Goal: Task Accomplishment & Management: Use online tool/utility

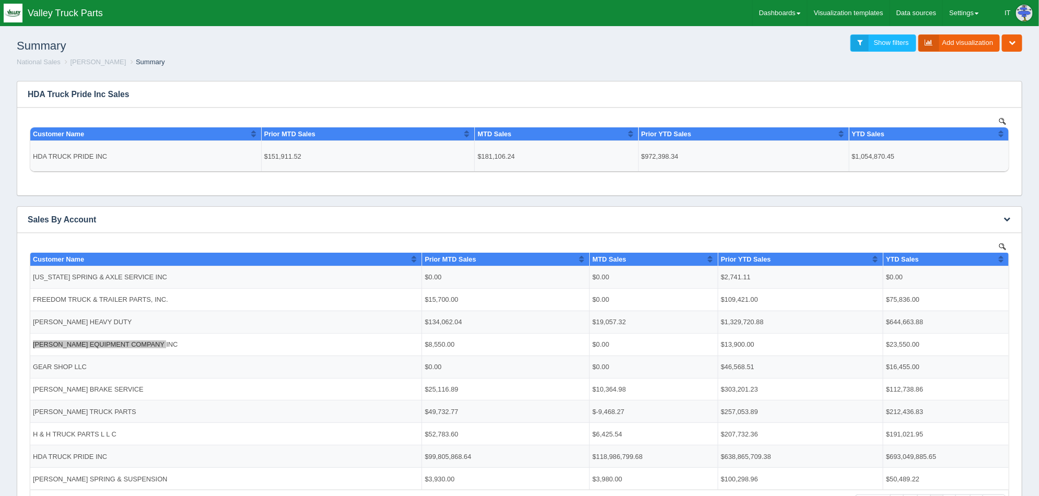
scroll to position [65, 0]
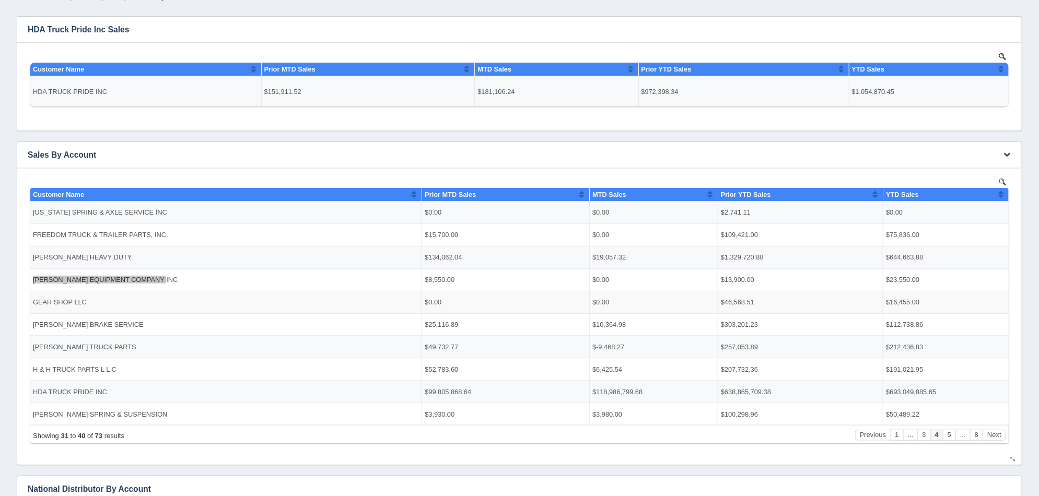
click at [1007, 154] on icon "button" at bounding box center [1007, 154] width 7 height 7
click at [984, 169] on link "Edit chart" at bounding box center [972, 170] width 84 height 15
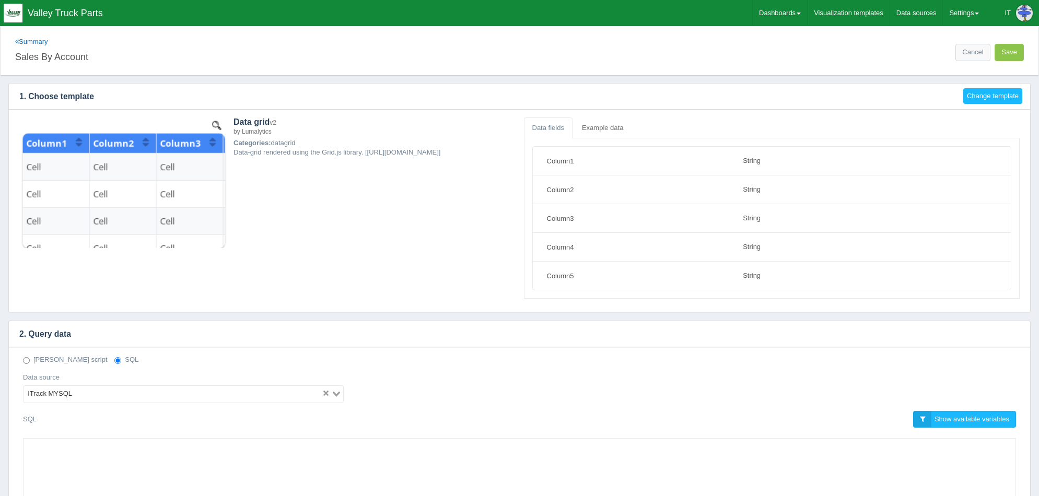
select select "string"
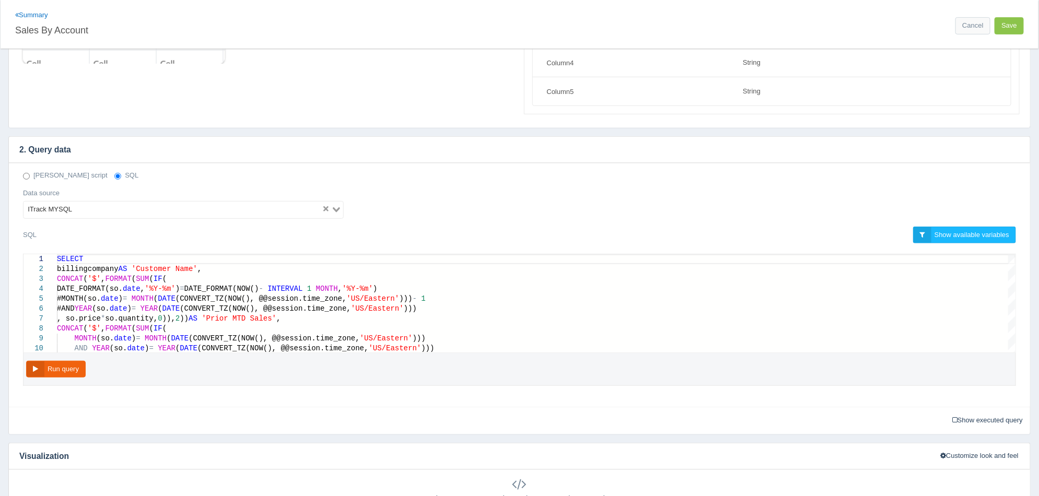
scroll to position [195, 0]
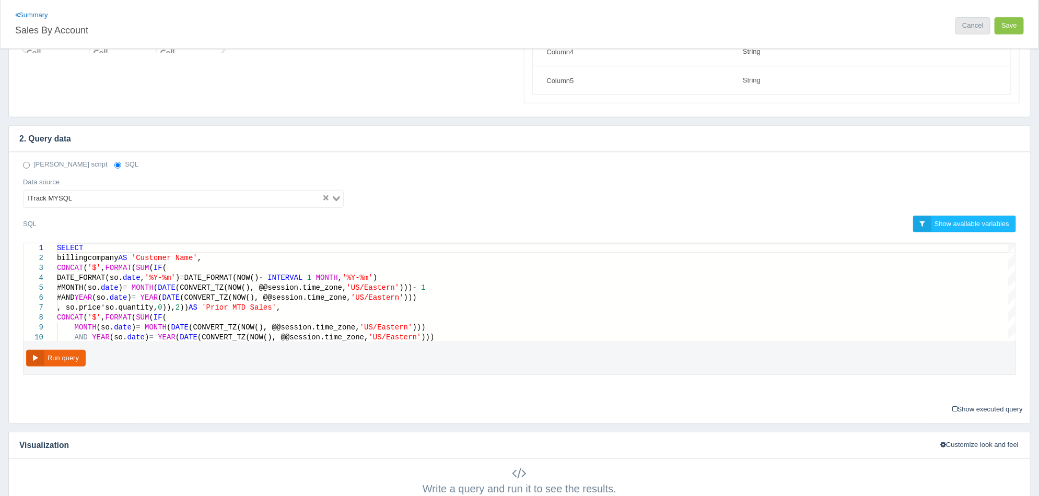
click at [979, 22] on link "Cancel" at bounding box center [973, 25] width 34 height 17
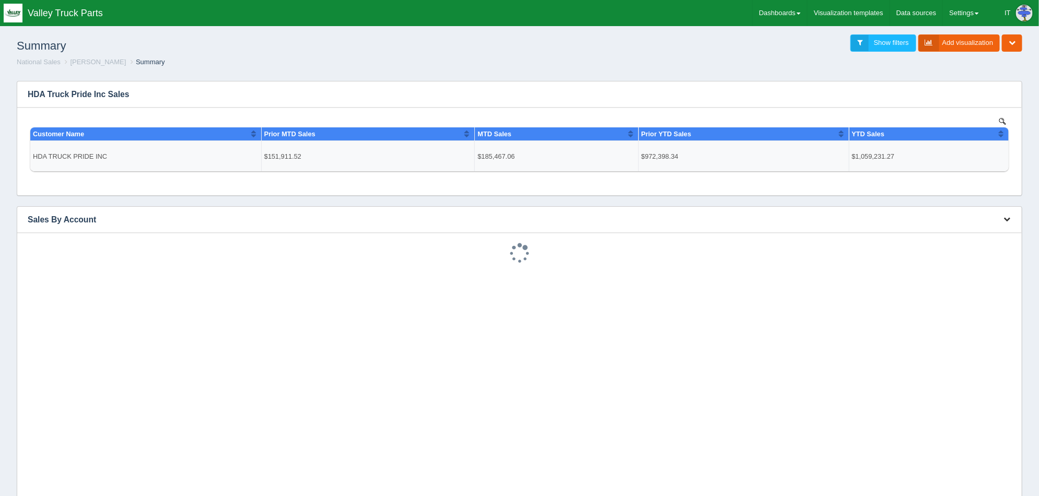
click at [1010, 217] on icon "button" at bounding box center [1007, 219] width 7 height 7
click at [974, 274] on link "Download CSV" at bounding box center [972, 274] width 84 height 15
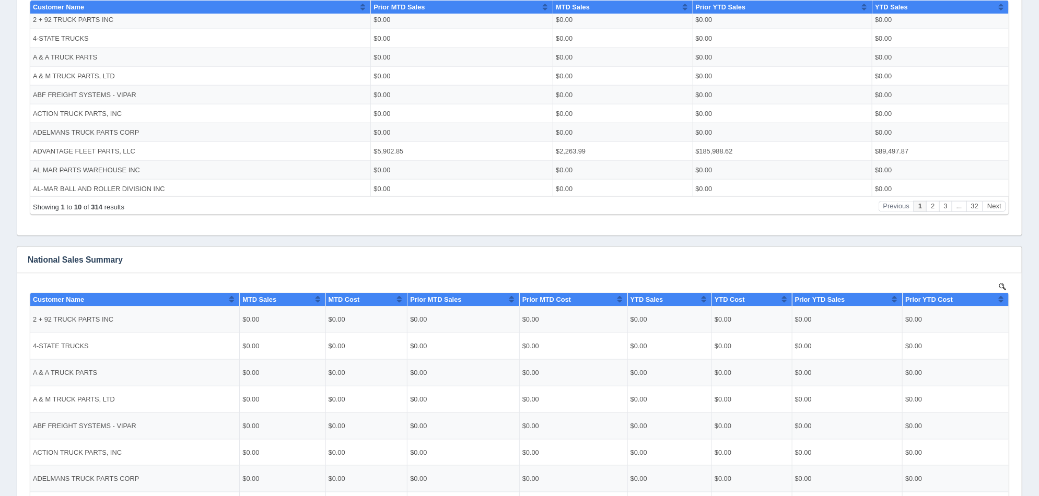
scroll to position [718, 0]
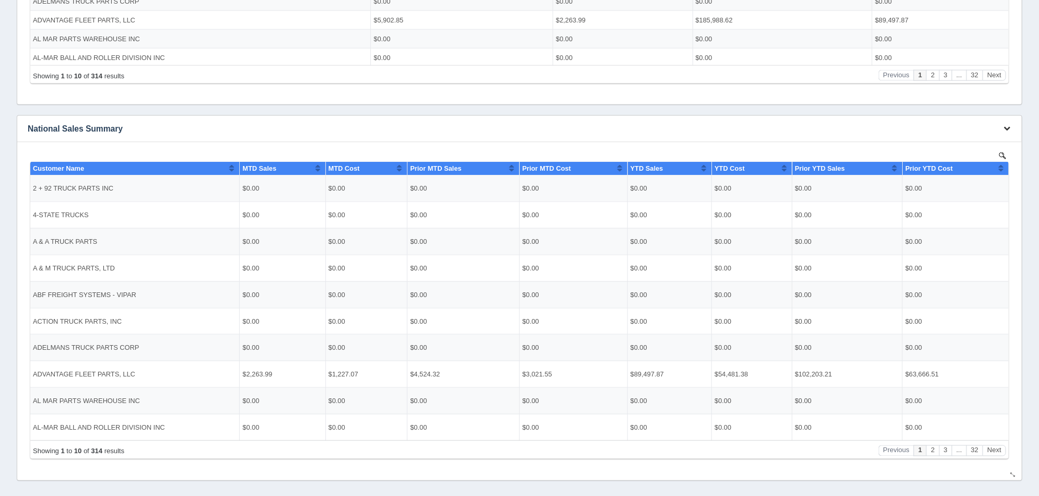
click at [1006, 129] on icon "button" at bounding box center [1007, 128] width 7 height 7
click at [990, 183] on link "Download CSV" at bounding box center [972, 184] width 84 height 15
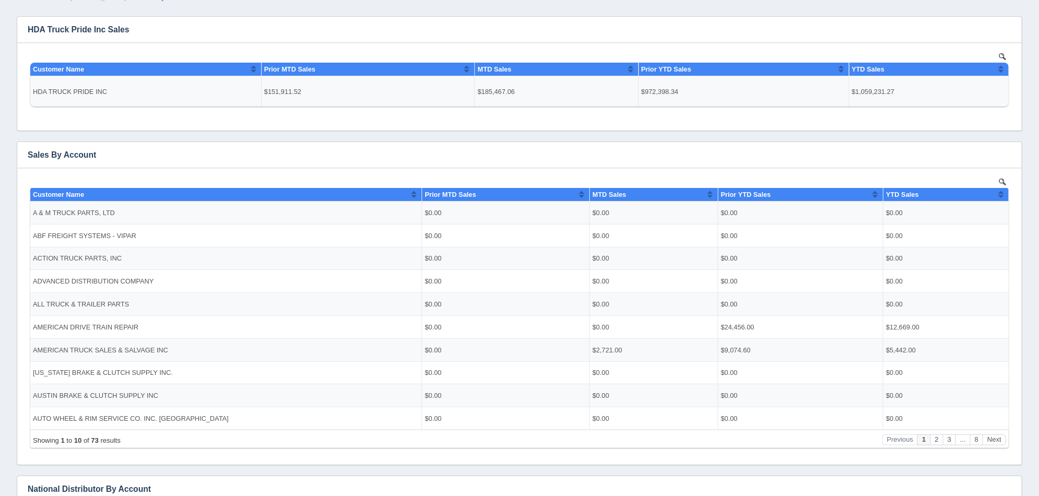
scroll to position [0, 0]
click at [1009, 154] on icon "button" at bounding box center [1007, 154] width 7 height 7
click at [981, 211] on link "Download CSV" at bounding box center [972, 210] width 84 height 15
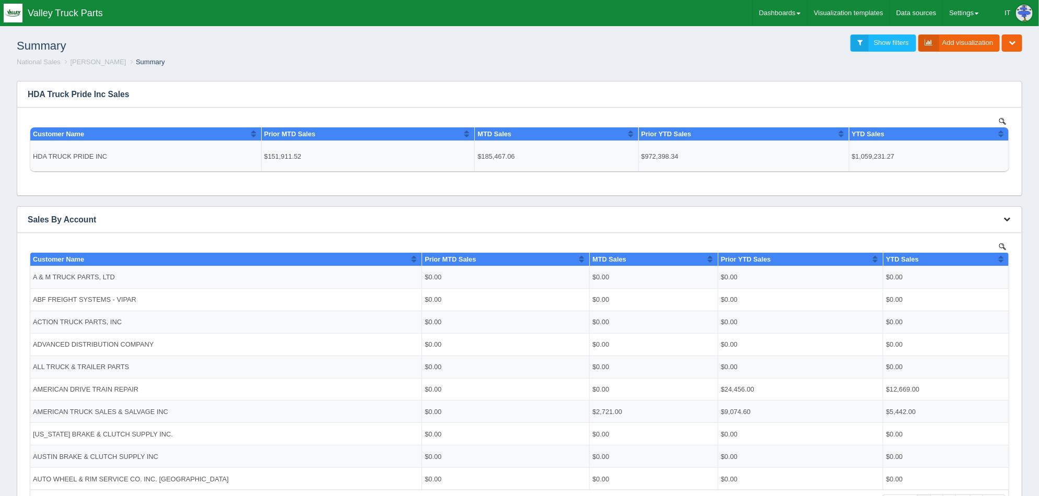
click at [1010, 219] on icon "button" at bounding box center [1007, 219] width 7 height 7
click at [990, 230] on link "Edit chart" at bounding box center [972, 235] width 84 height 15
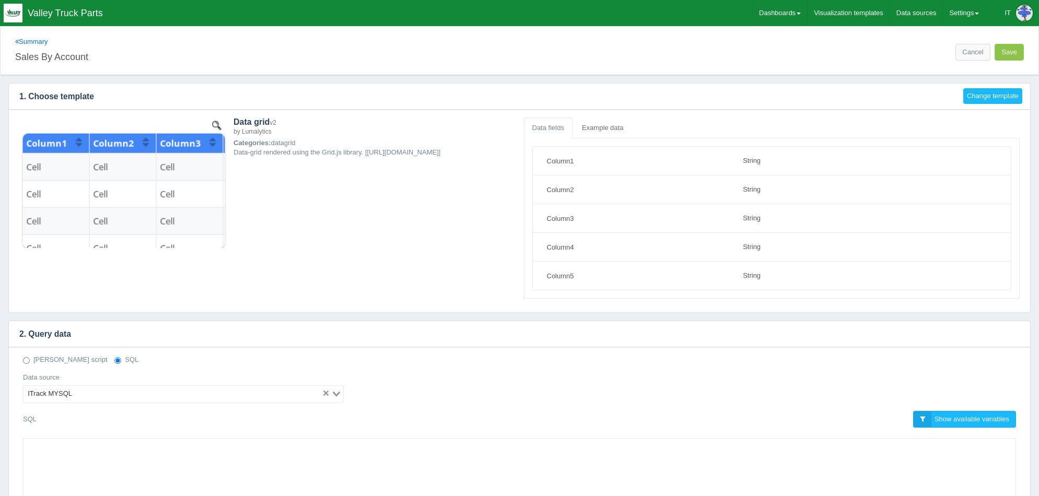
select select "string"
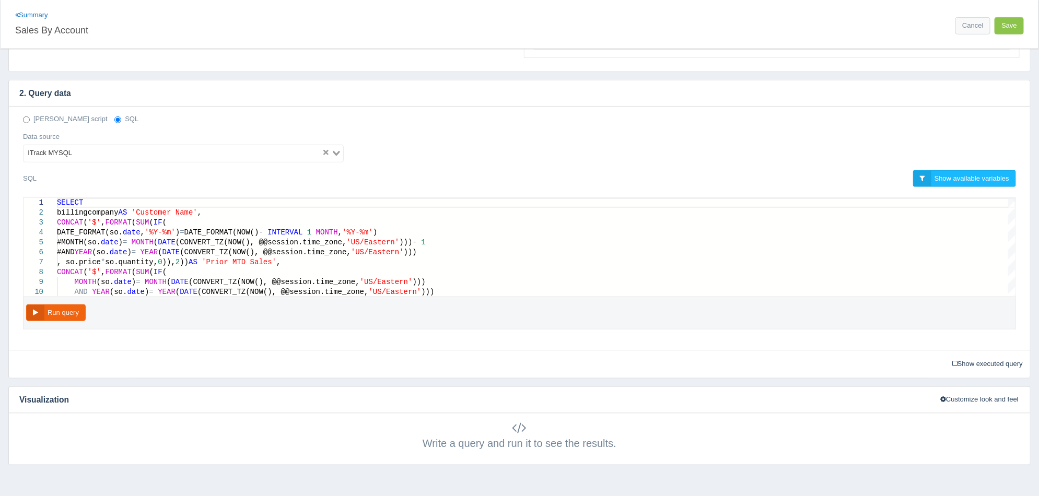
scroll to position [261, 0]
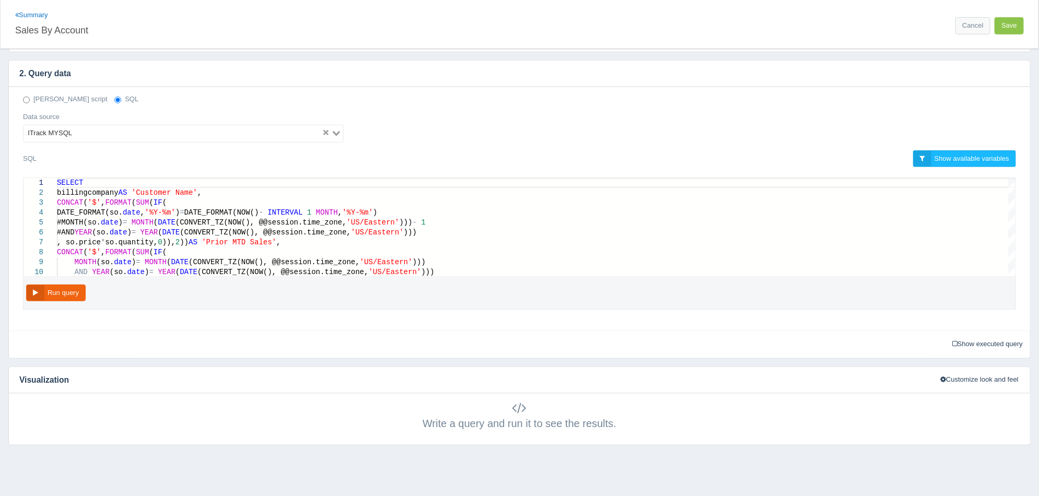
click at [541, 324] on div "Deno script SQL Data source ITrack MYSQL Loading... SQL Show available variable…" at bounding box center [519, 209] width 1021 height 244
click at [540, 339] on div "Show executed query Executed query:" at bounding box center [524, 344] width 1022 height 16
click at [183, 21] on input "Sales By Account" at bounding box center [265, 29] width 500 height 18
click at [978, 20] on link "Cancel" at bounding box center [973, 25] width 34 height 17
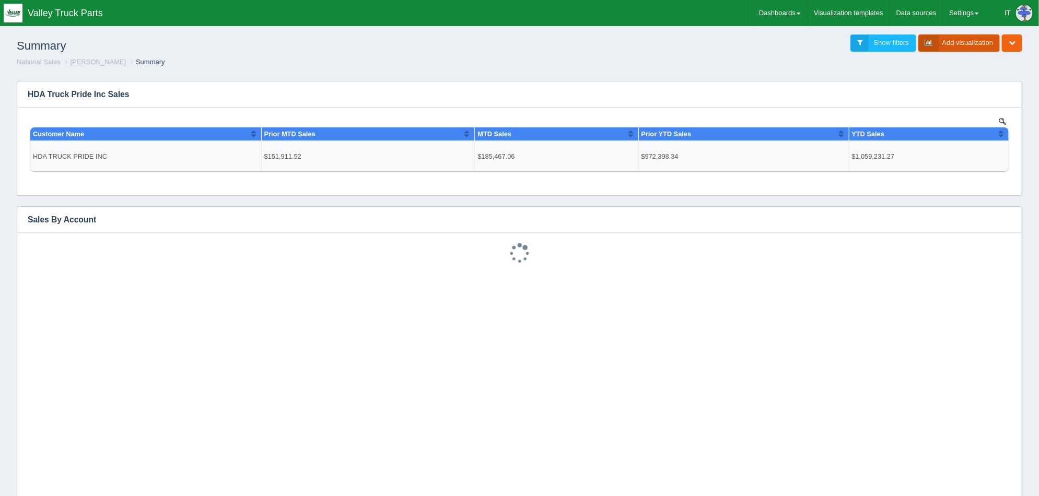
click at [974, 39] on link "Add visualization" at bounding box center [959, 42] width 82 height 17
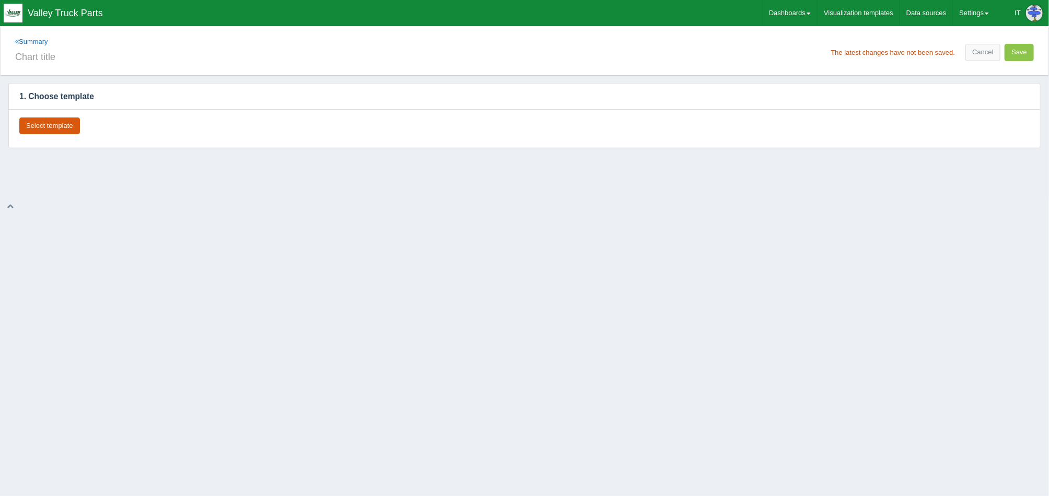
click at [65, 126] on button "Select template" at bounding box center [49, 126] width 61 height 17
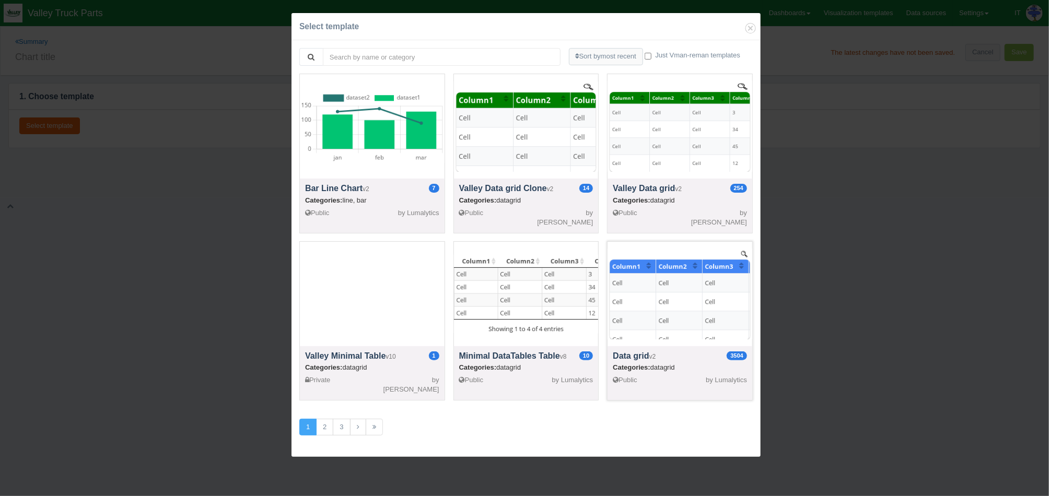
click at [608, 316] on div at bounding box center [680, 294] width 145 height 104
select select "string"
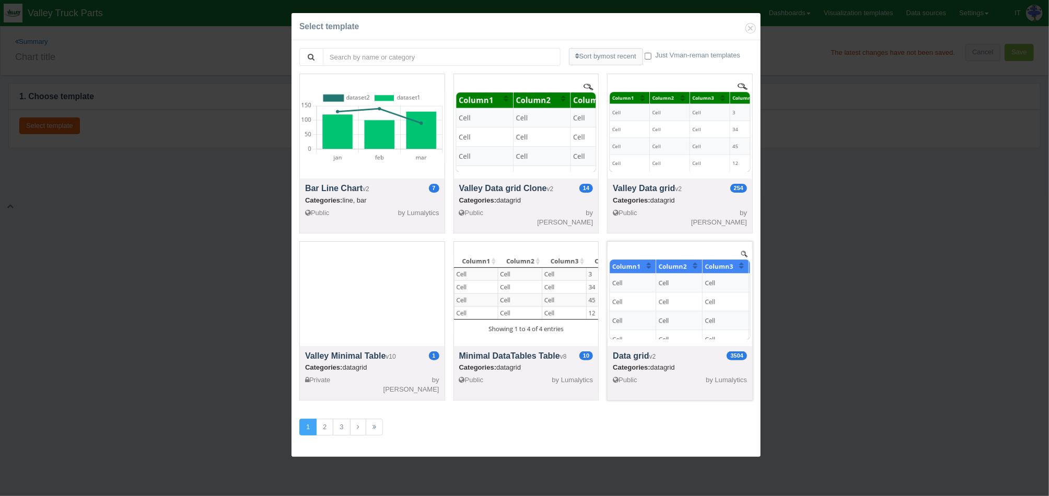
select select "string"
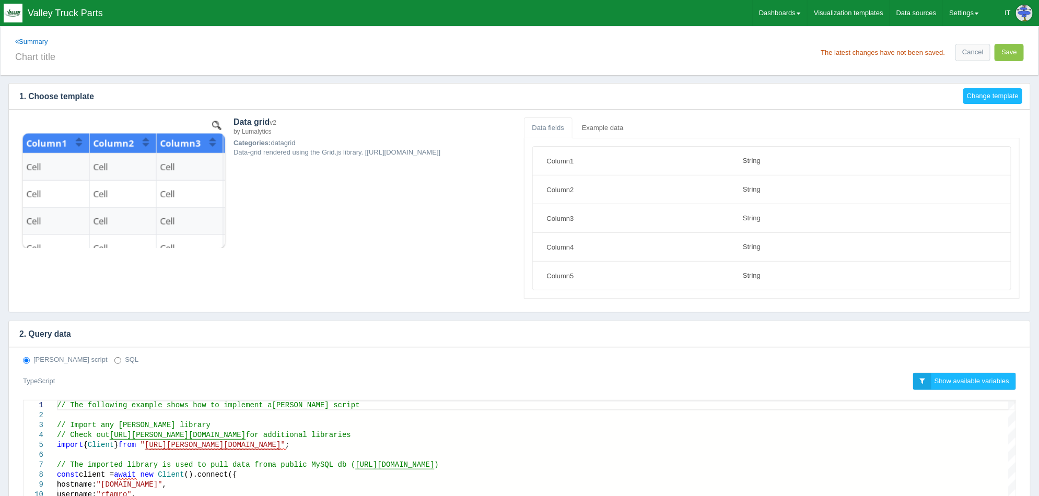
click at [114, 359] on label "SQL" at bounding box center [126, 360] width 24 height 10
click at [114, 359] on input "SQL" at bounding box center [117, 360] width 7 height 7
radio input "true"
radio input "false"
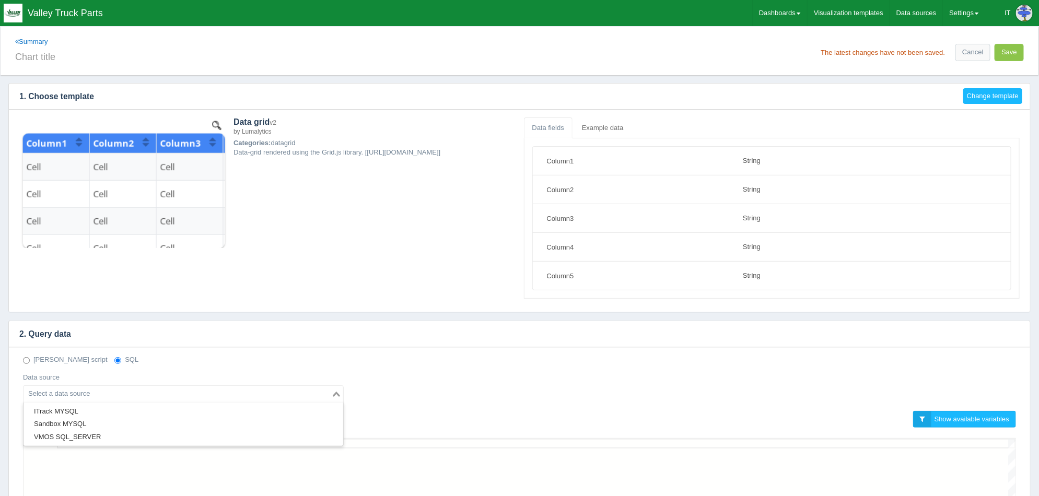
click at [105, 396] on input "Search for option" at bounding box center [178, 394] width 306 height 13
click at [96, 409] on li "ITrack MYSQL" at bounding box center [184, 411] width 320 height 13
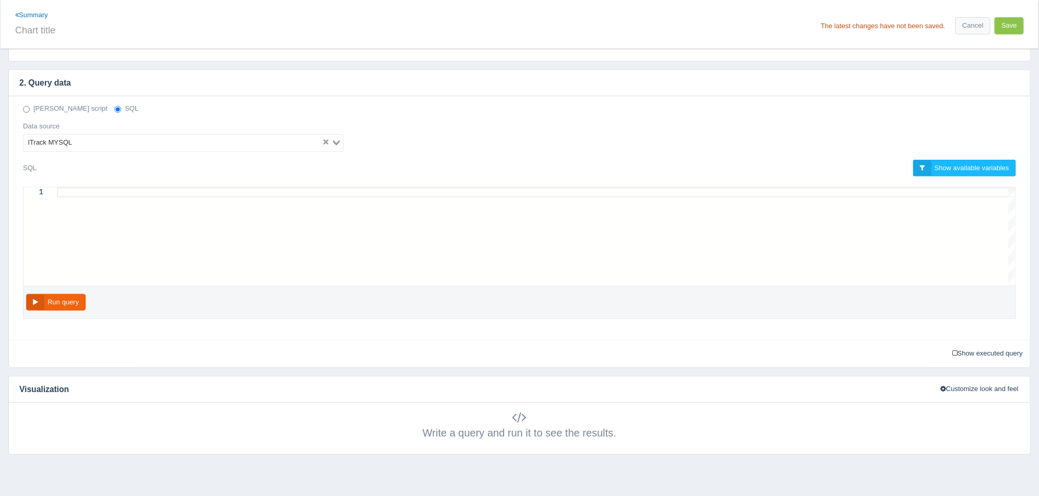
scroll to position [276, 0]
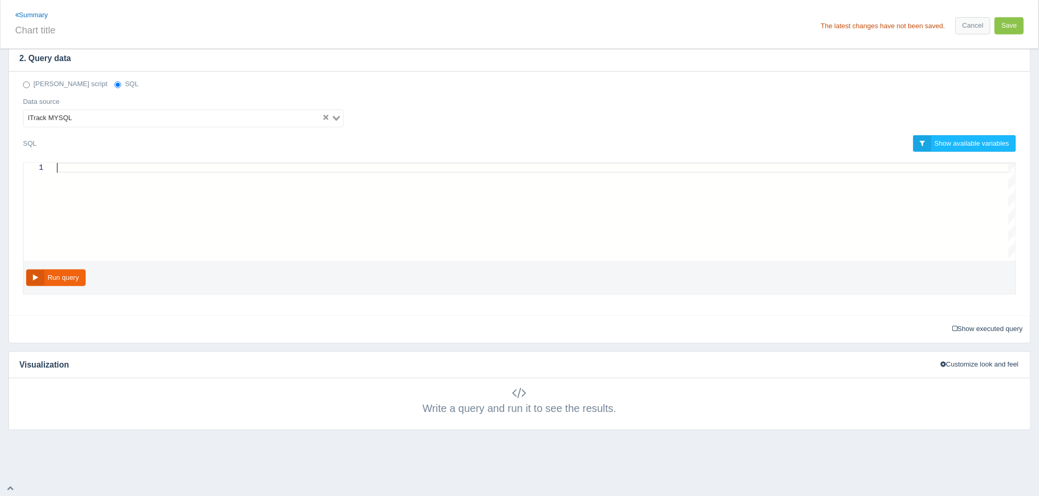
click at [187, 171] on div at bounding box center [536, 168] width 959 height 10
paste textarea "LEFT JOIN itrackenterprise.taxitem as t ON c.taxitemid = t.taxitemid LEFT JOIN …"
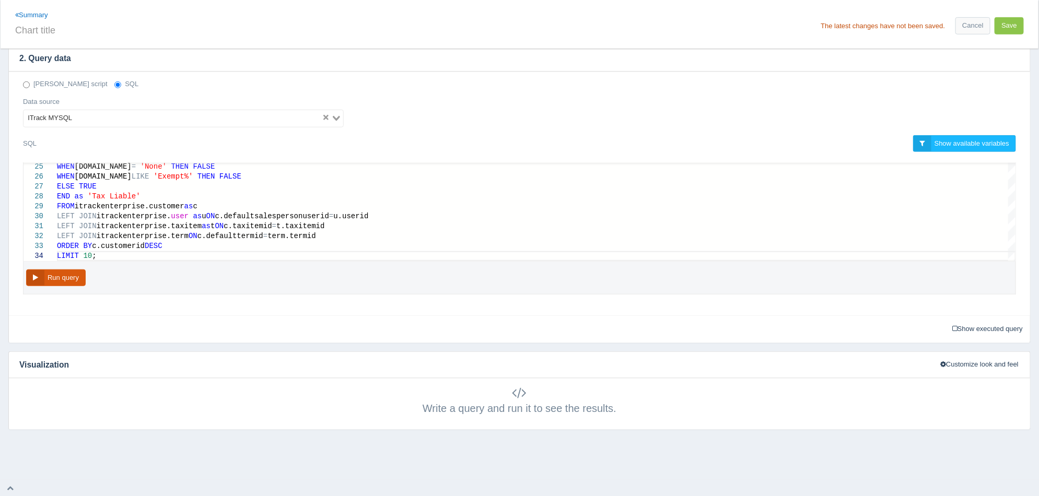
click at [69, 284] on button "Run query" at bounding box center [56, 278] width 60 height 17
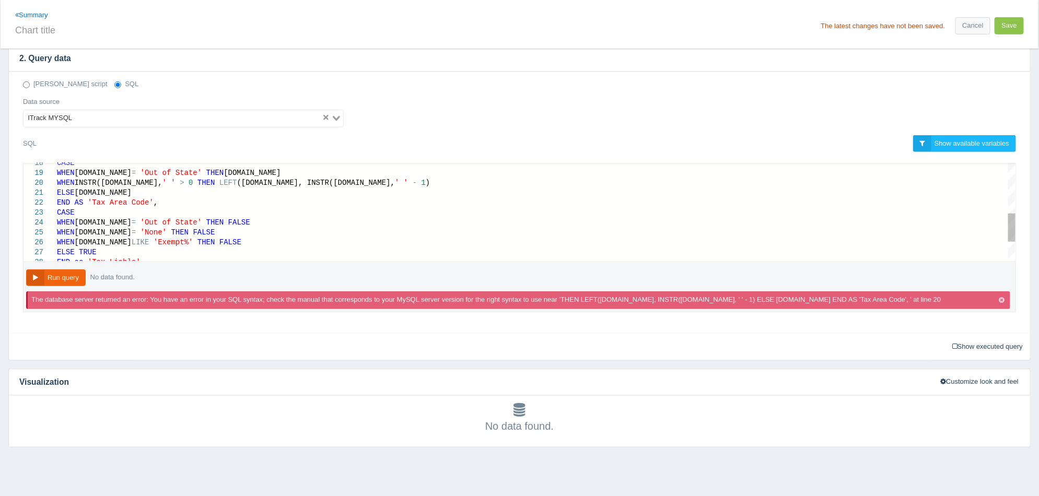
scroll to position [0, 35]
click at [152, 206] on div "END AS 'Tax Area Code' ," at bounding box center [536, 203] width 959 height 10
click at [73, 278] on button "Run query" at bounding box center [56, 278] width 60 height 17
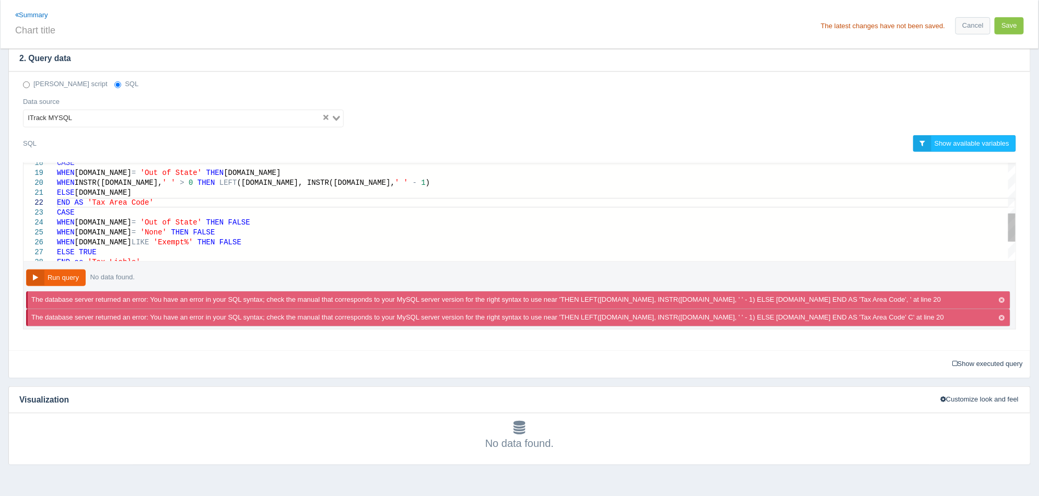
click at [150, 202] on div "END AS 'Tax Area Code'" at bounding box center [536, 203] width 959 height 10
click at [59, 278] on button "Run query" at bounding box center [56, 278] width 60 height 17
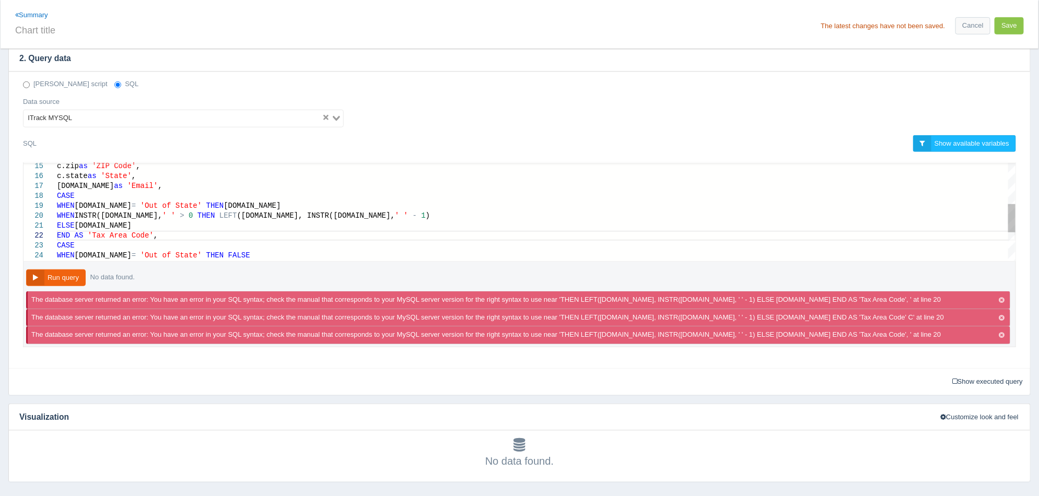
click at [104, 227] on div "ELSE t.name" at bounding box center [536, 226] width 959 height 10
click at [65, 278] on button "Run query" at bounding box center [56, 278] width 60 height 17
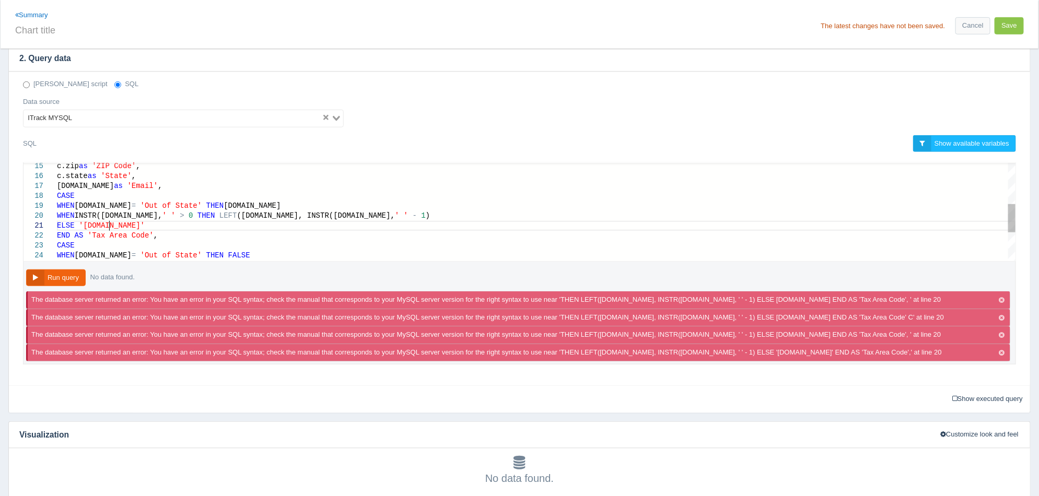
click at [123, 229] on div "ELSE 't.name'" at bounding box center [536, 226] width 959 height 10
click at [53, 277] on button "Run query" at bounding box center [56, 278] width 60 height 17
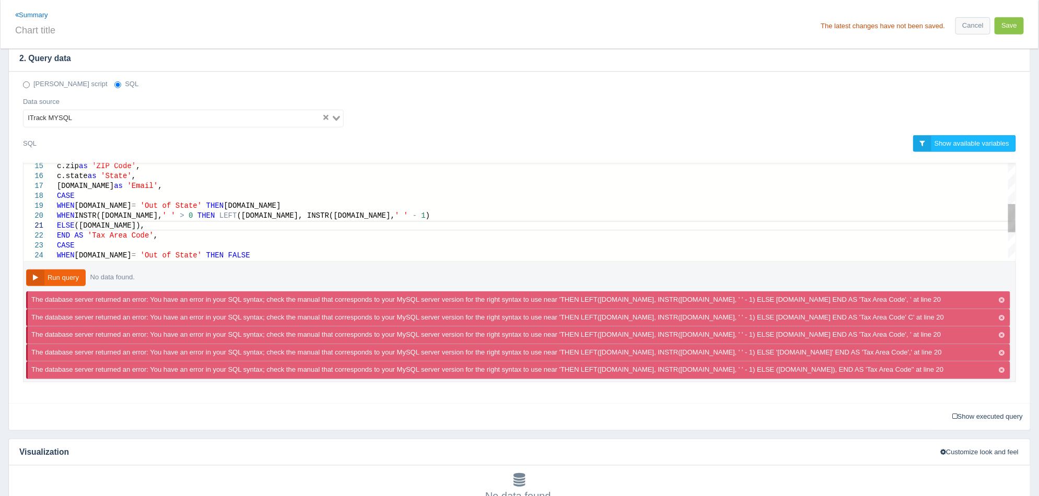
click at [121, 225] on div "ELSE (t.name)," at bounding box center [536, 226] width 959 height 10
click at [54, 224] on div at bounding box center [40, 226] width 33 height 10
click at [56, 225] on div at bounding box center [40, 226] width 33 height 10
click at [59, 227] on span "ELSE" at bounding box center [66, 226] width 18 height 8
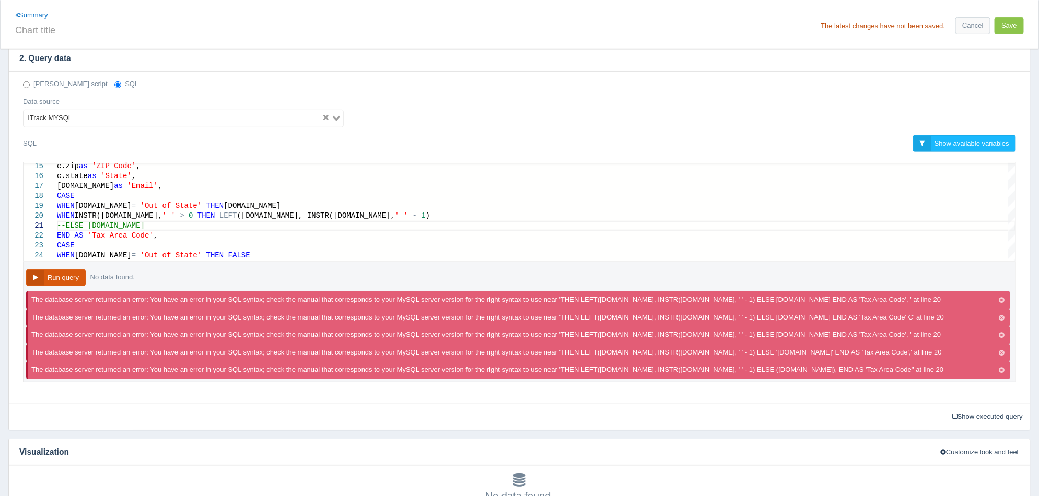
click at [74, 274] on button "Run query" at bounding box center [56, 278] width 60 height 17
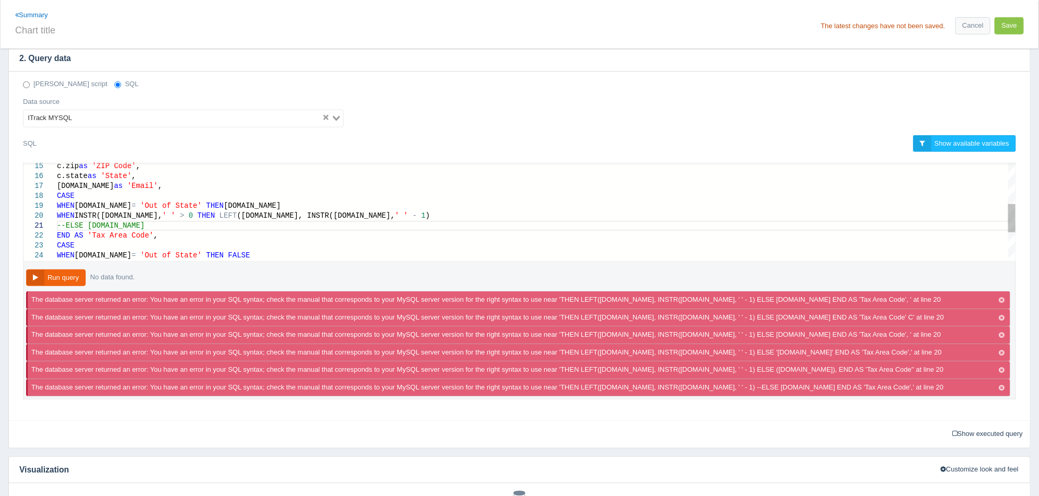
click at [57, 226] on span "--ELSE t.name" at bounding box center [101, 226] width 88 height 8
click at [74, 225] on span "--ELSE t.name" at bounding box center [110, 226] width 88 height 8
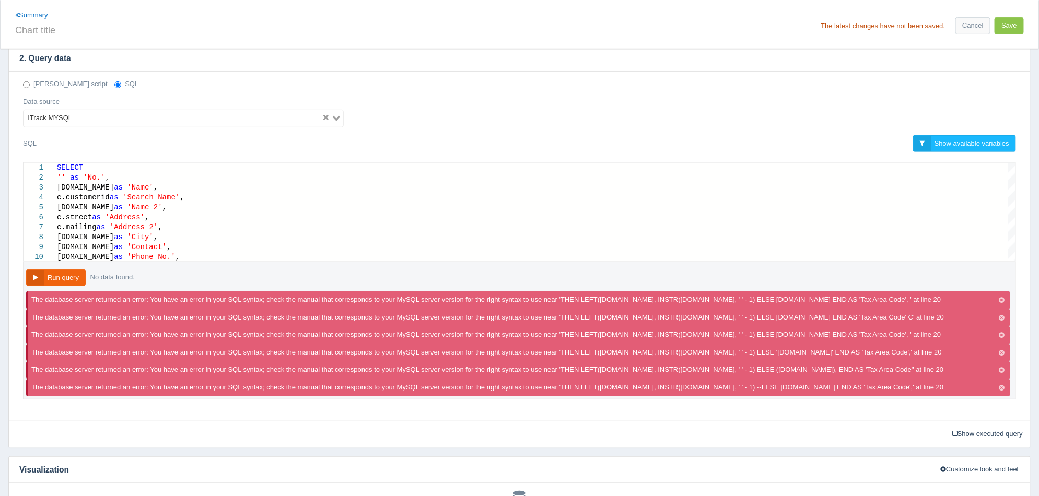
type textarea "ELSE t.name END AS 'Tax Area Code', CASE WHEN t.name = 'Out of State' THEN FALS…"
click at [982, 22] on link "Cancel" at bounding box center [973, 25] width 34 height 17
